Goal: Navigation & Orientation: Find specific page/section

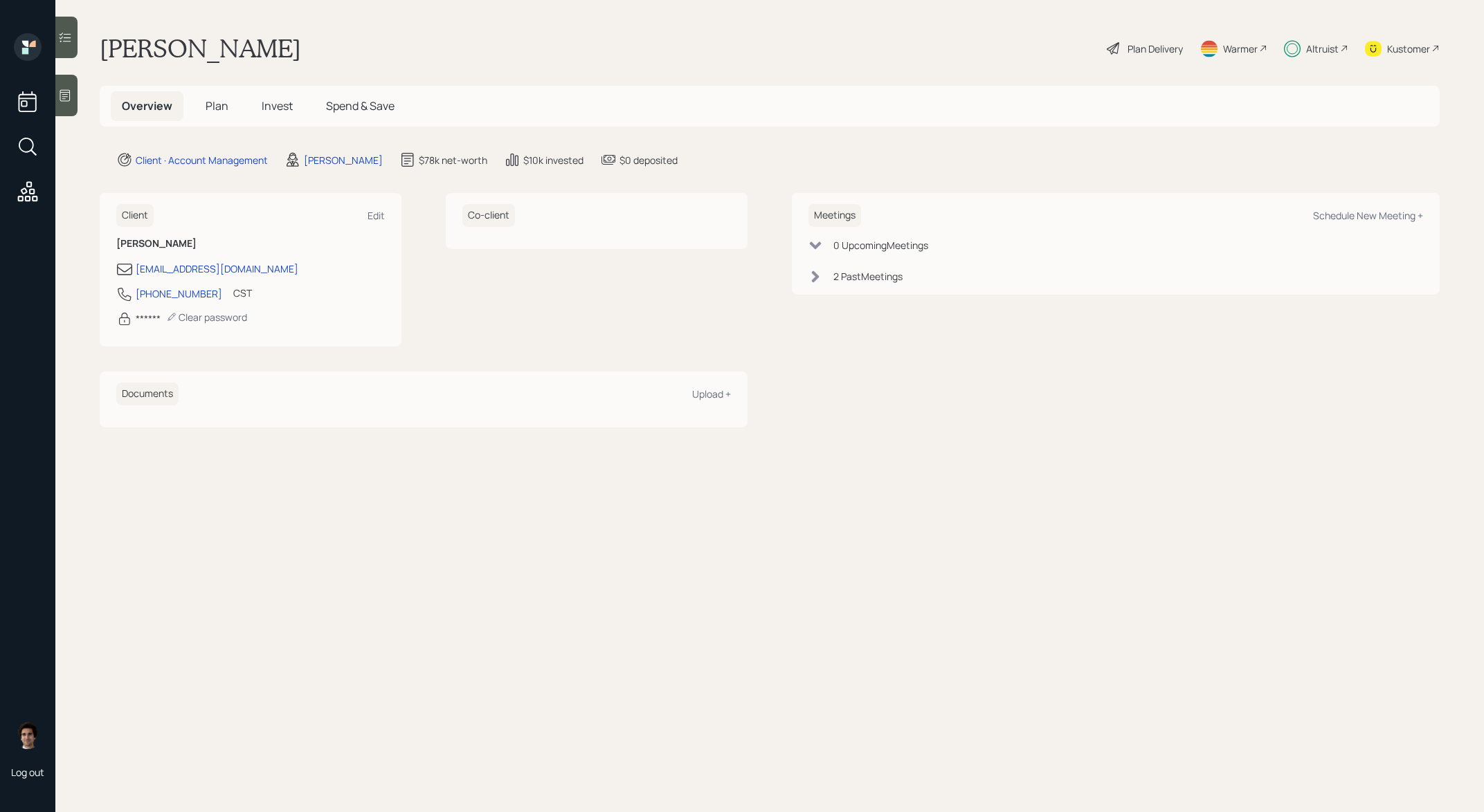
click at [216, 109] on span "Plan" at bounding box center [217, 106] width 23 height 15
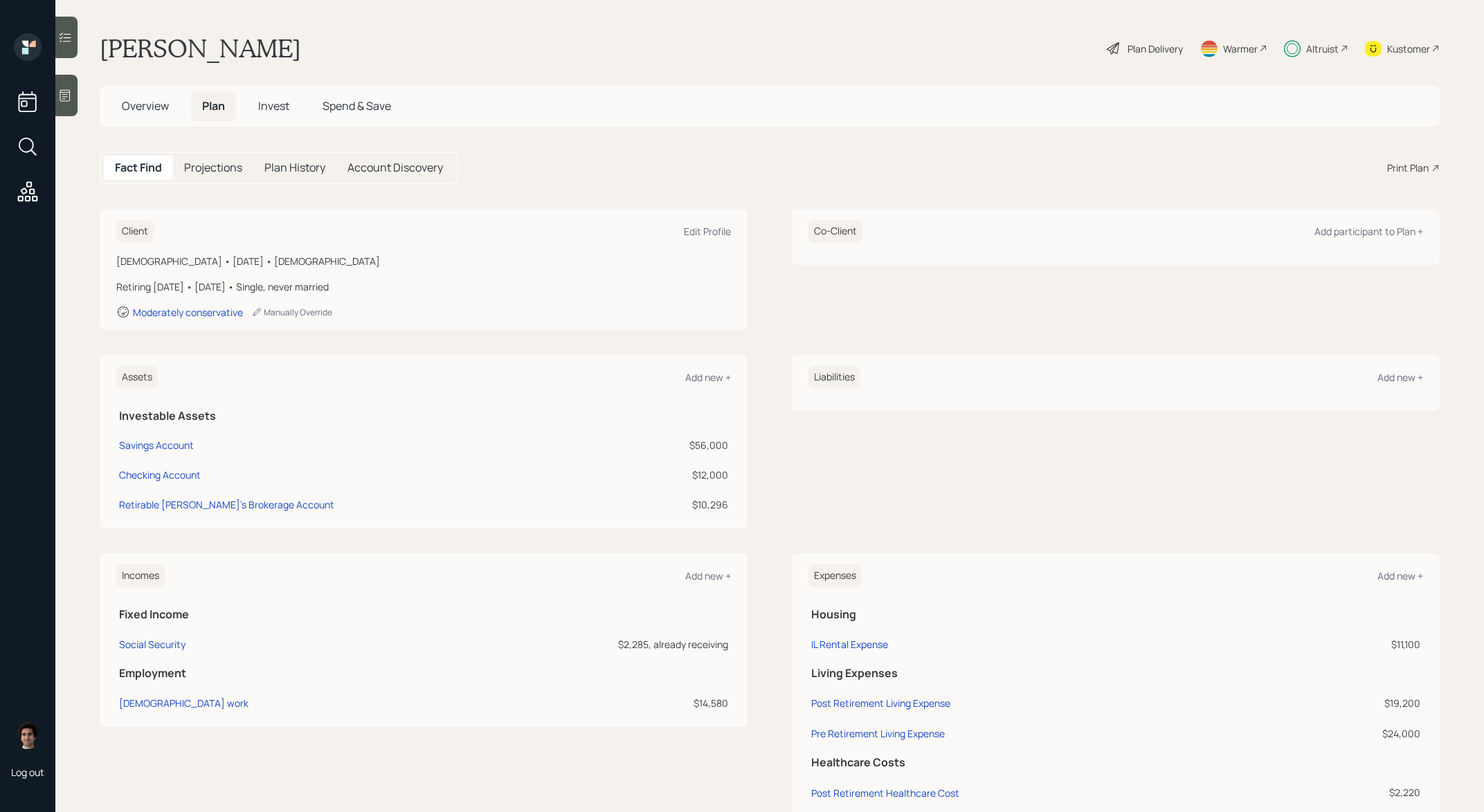
click at [172, 105] on h5 "Overview" at bounding box center [146, 106] width 69 height 30
